Goal: Navigation & Orientation: Find specific page/section

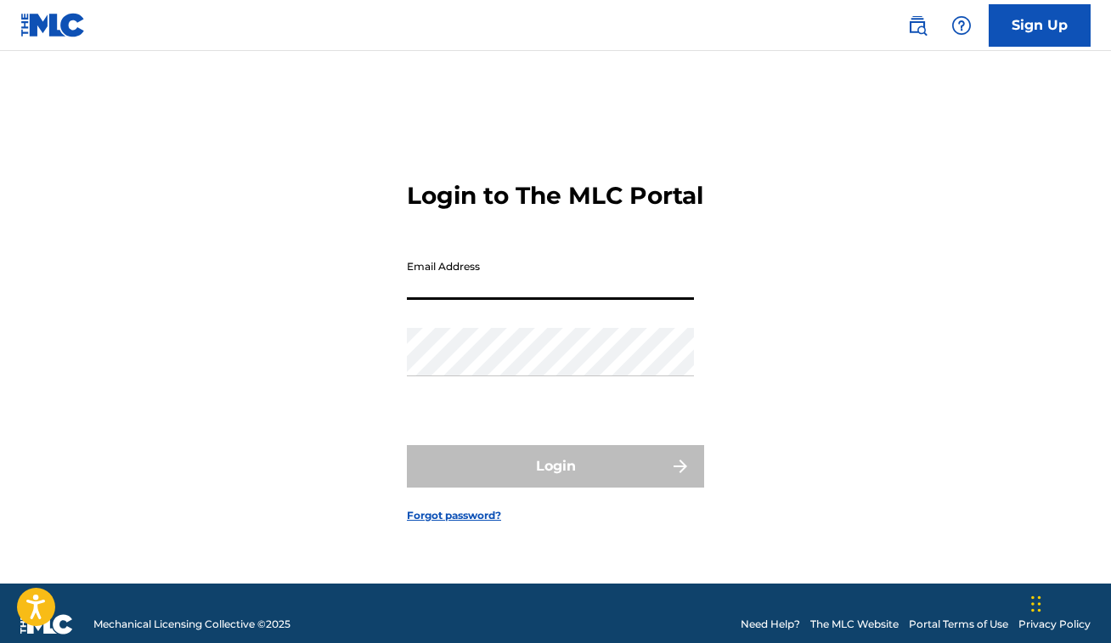
type input "[EMAIL_ADDRESS][DOMAIN_NAME]"
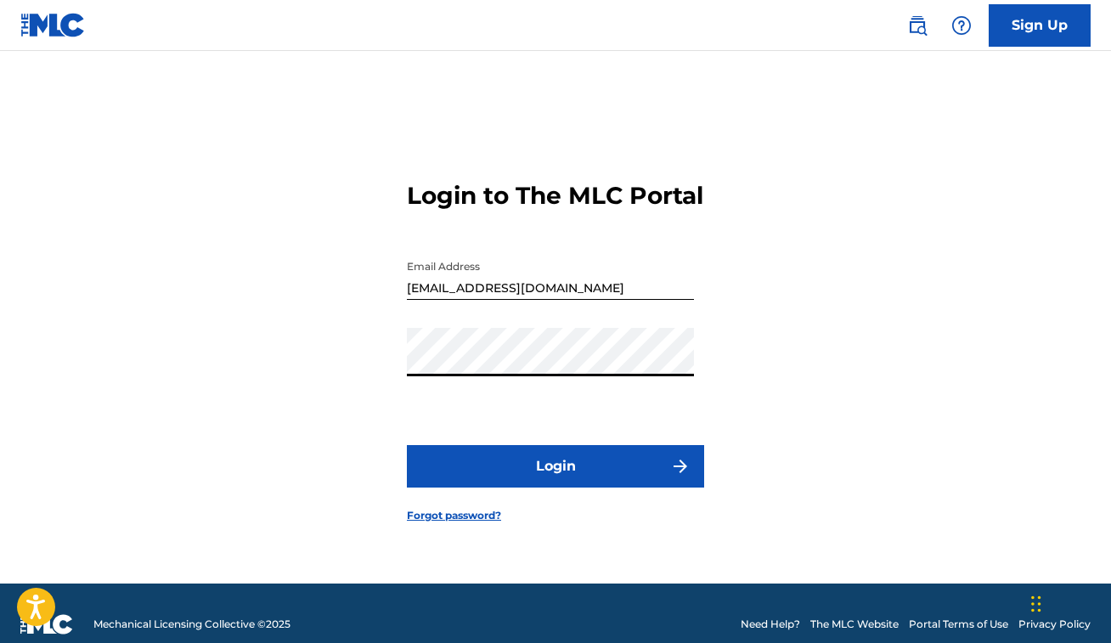
click at [551, 468] on button "Login" at bounding box center [555, 466] width 297 height 42
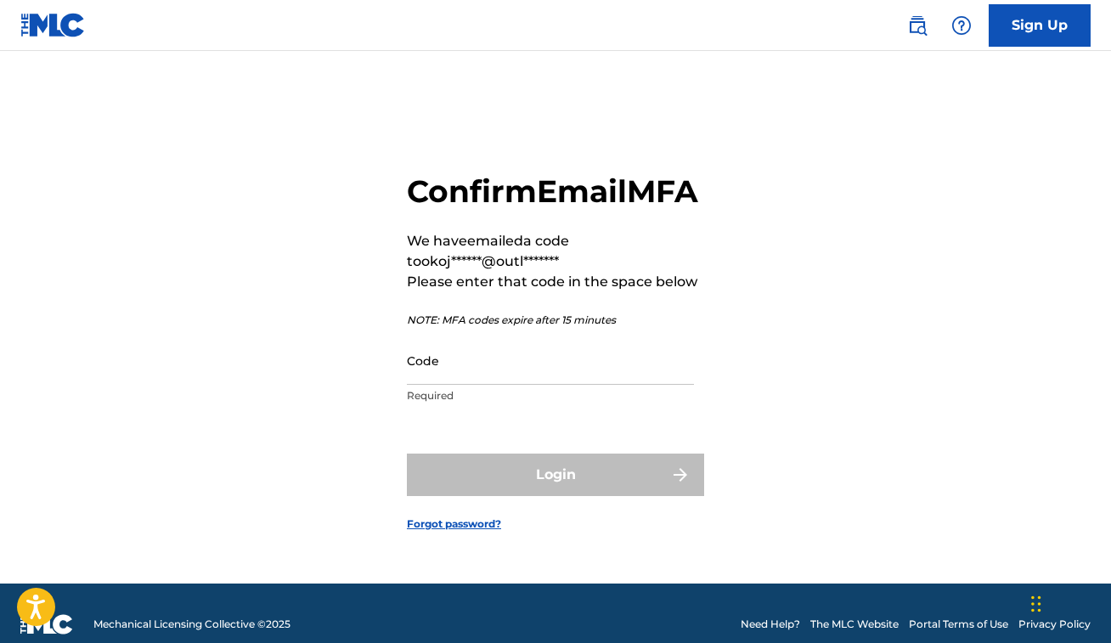
click at [546, 383] on input "Code" at bounding box center [550, 360] width 287 height 48
paste input "330945"
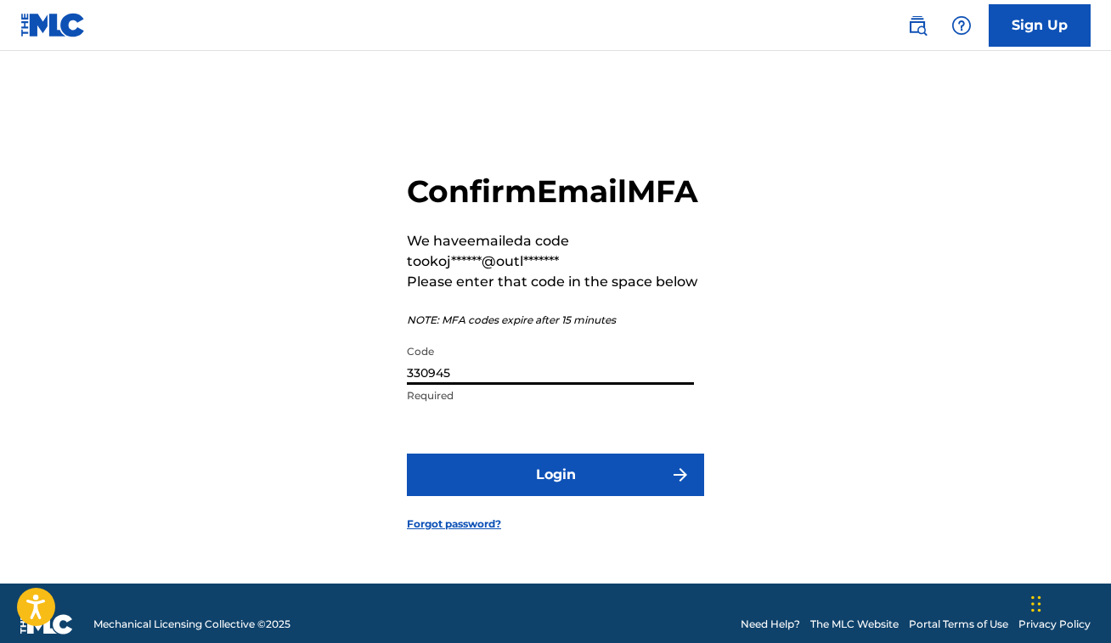
type input "330945"
click at [555, 493] on button "Login" at bounding box center [555, 474] width 297 height 42
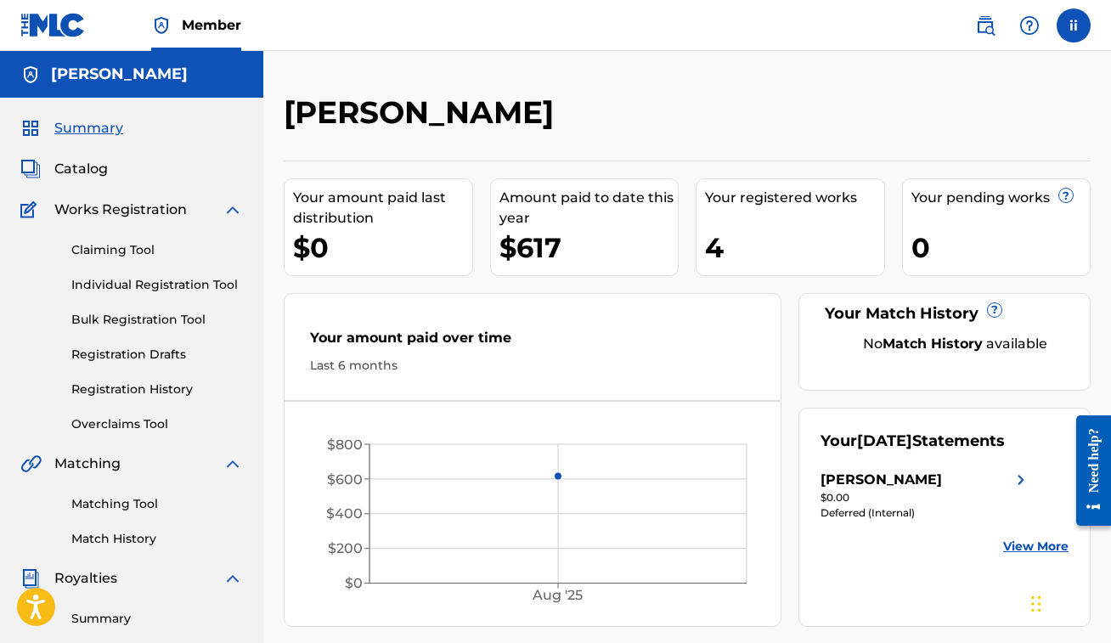
click at [75, 173] on span "Catalog" at bounding box center [81, 169] width 54 height 20
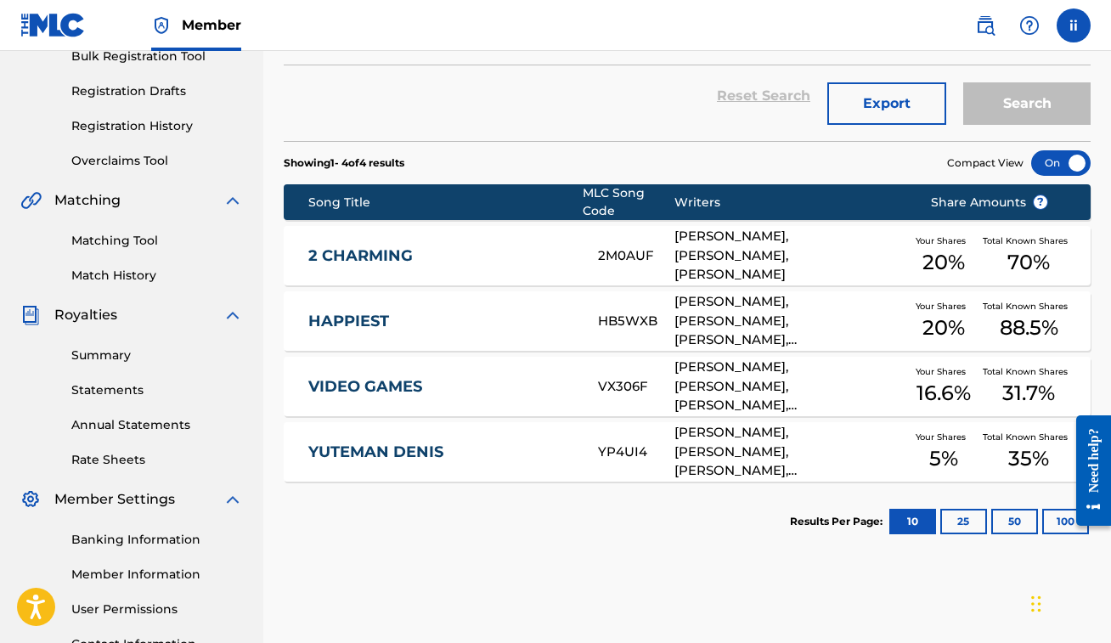
scroll to position [267, 0]
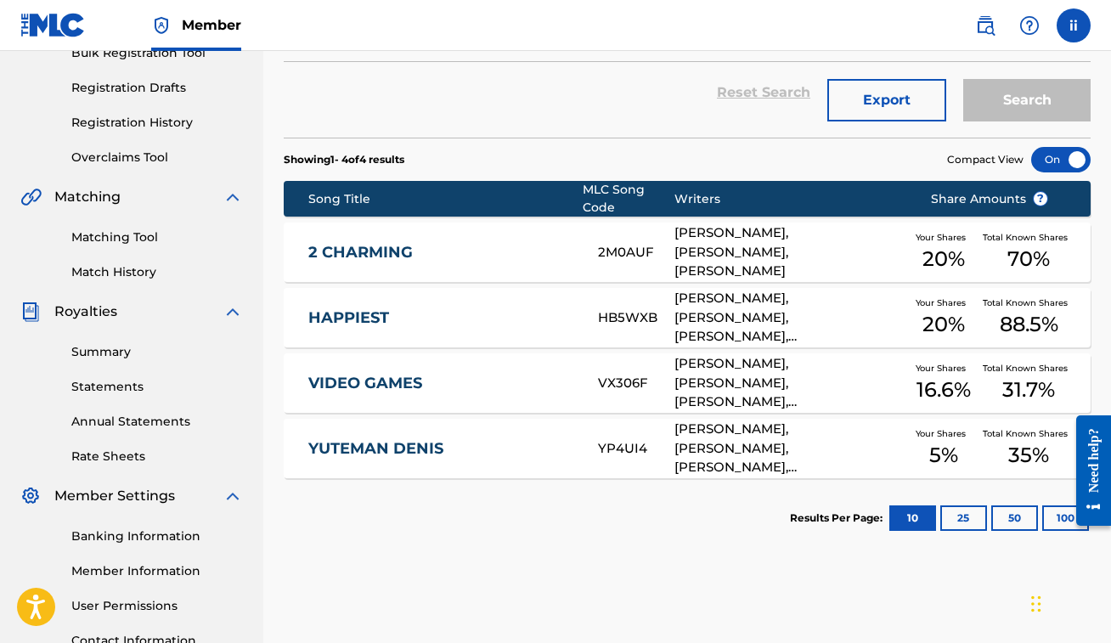
click at [136, 276] on link "Match History" at bounding box center [157, 272] width 172 height 18
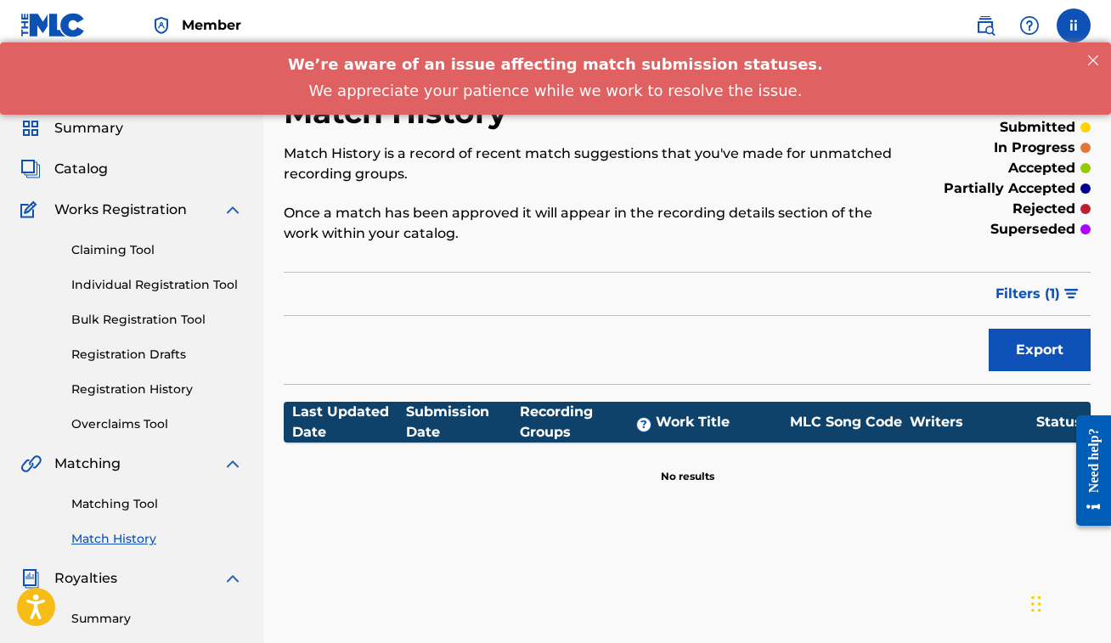
click at [137, 251] on link "Claiming Tool" at bounding box center [157, 250] width 172 height 18
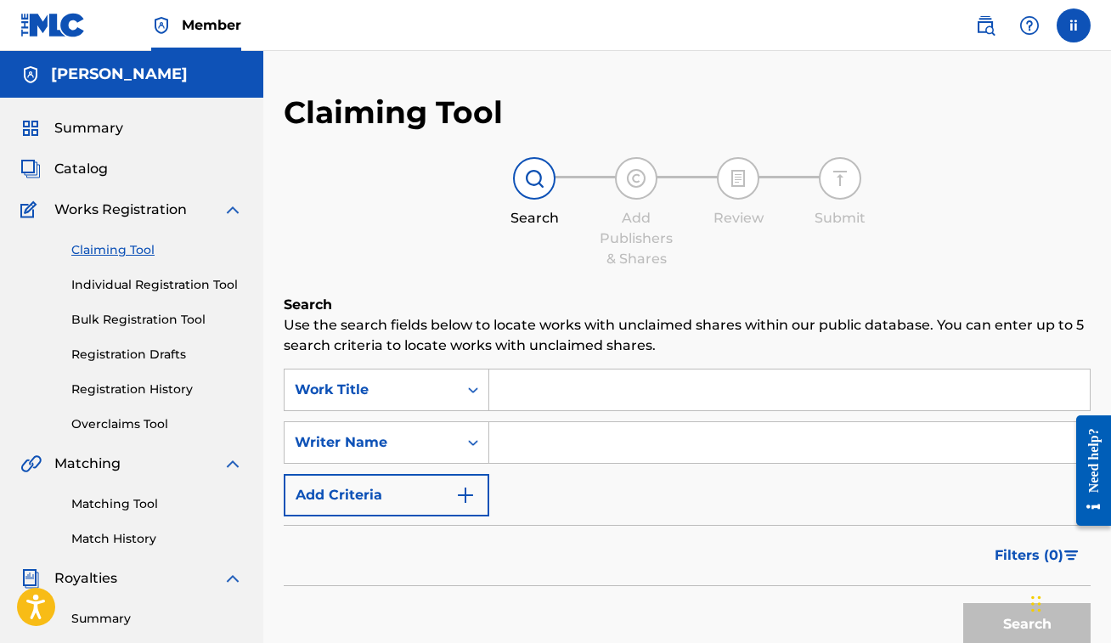
click at [132, 232] on div "Claiming Tool Individual Registration Tool Bulk Registration Tool Registration …" at bounding box center [131, 326] width 222 height 213
click at [104, 180] on div "Summary Catalog Works Registration Claiming Tool Individual Registration Tool B…" at bounding box center [131, 535] width 263 height 874
click at [89, 170] on span "Catalog" at bounding box center [81, 169] width 54 height 20
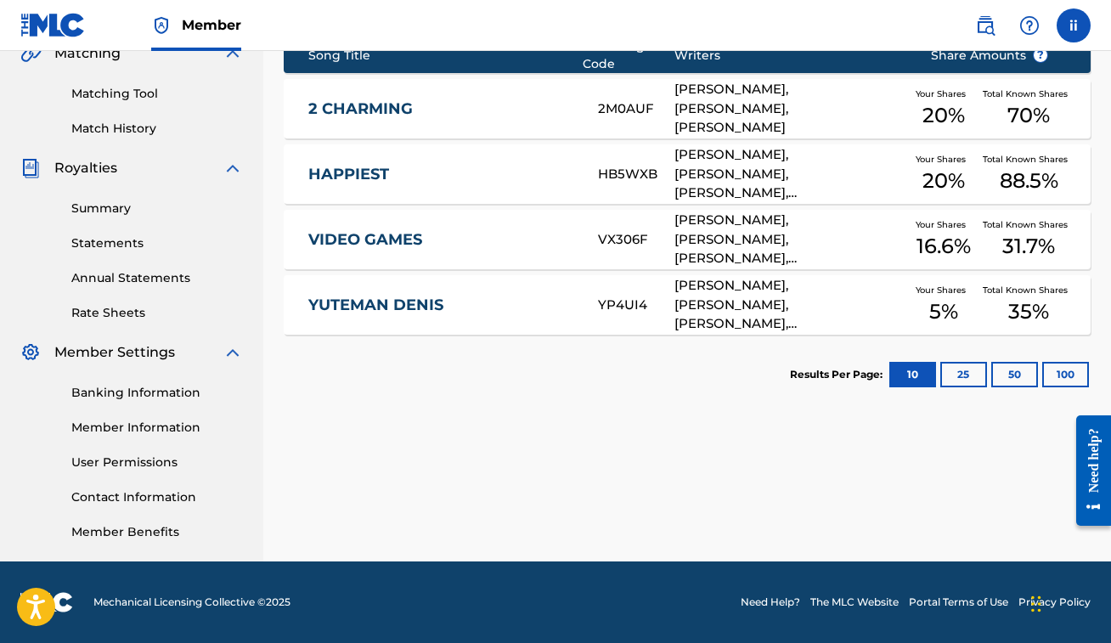
scroll to position [410, 0]
